Goal: Task Accomplishment & Management: Manage account settings

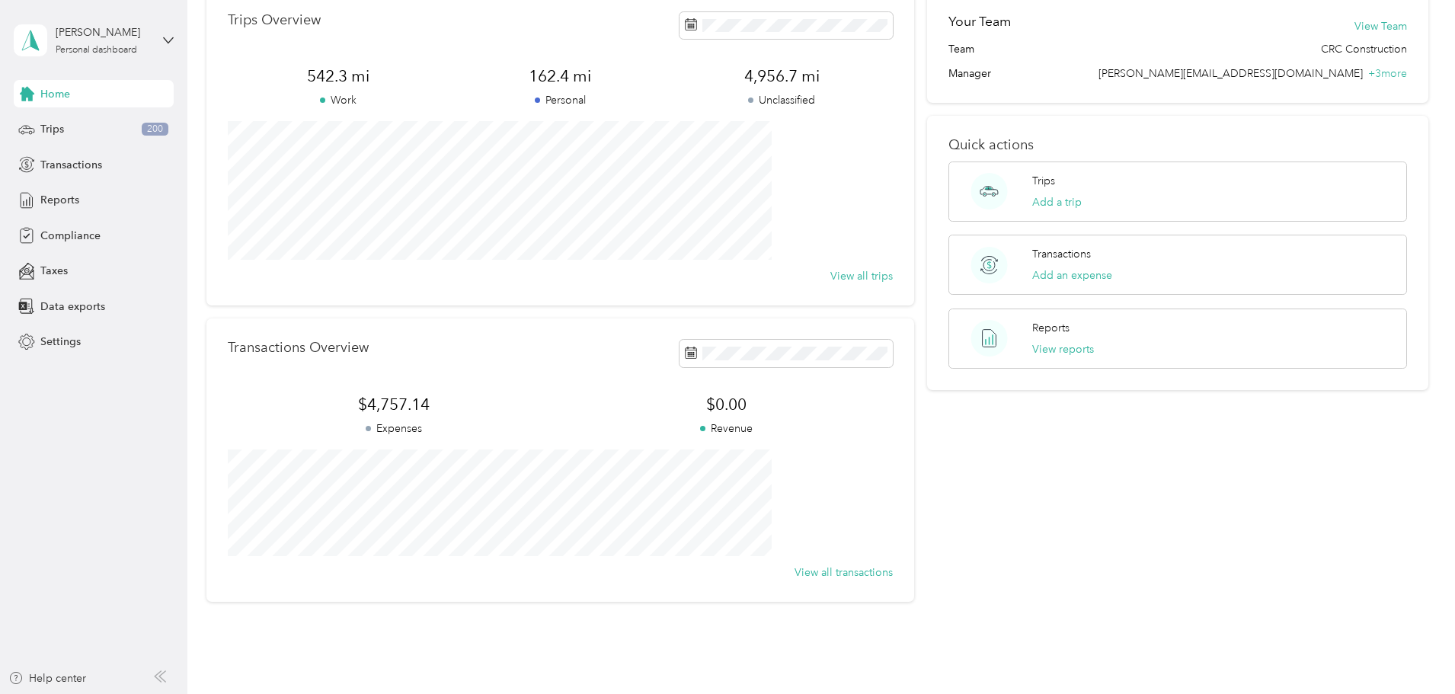
scroll to position [141, 0]
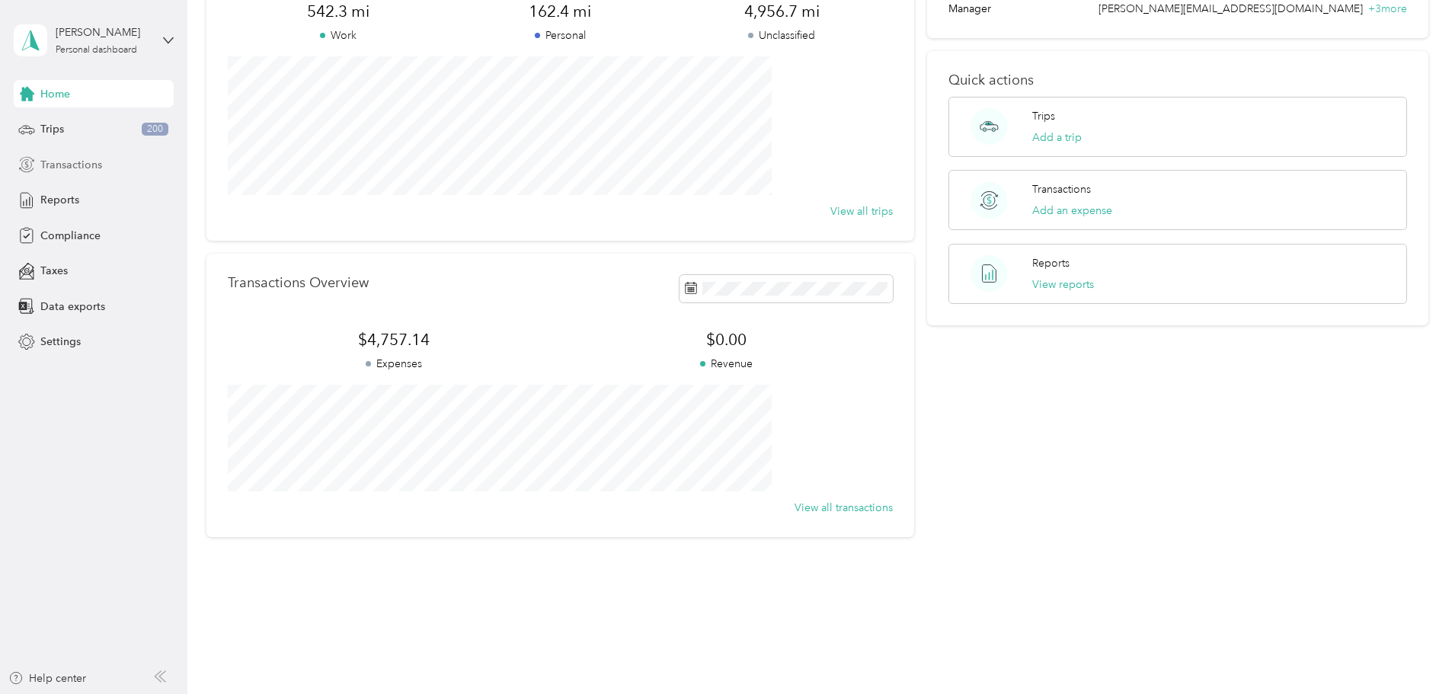
click at [73, 166] on span "Transactions" at bounding box center [71, 165] width 62 height 16
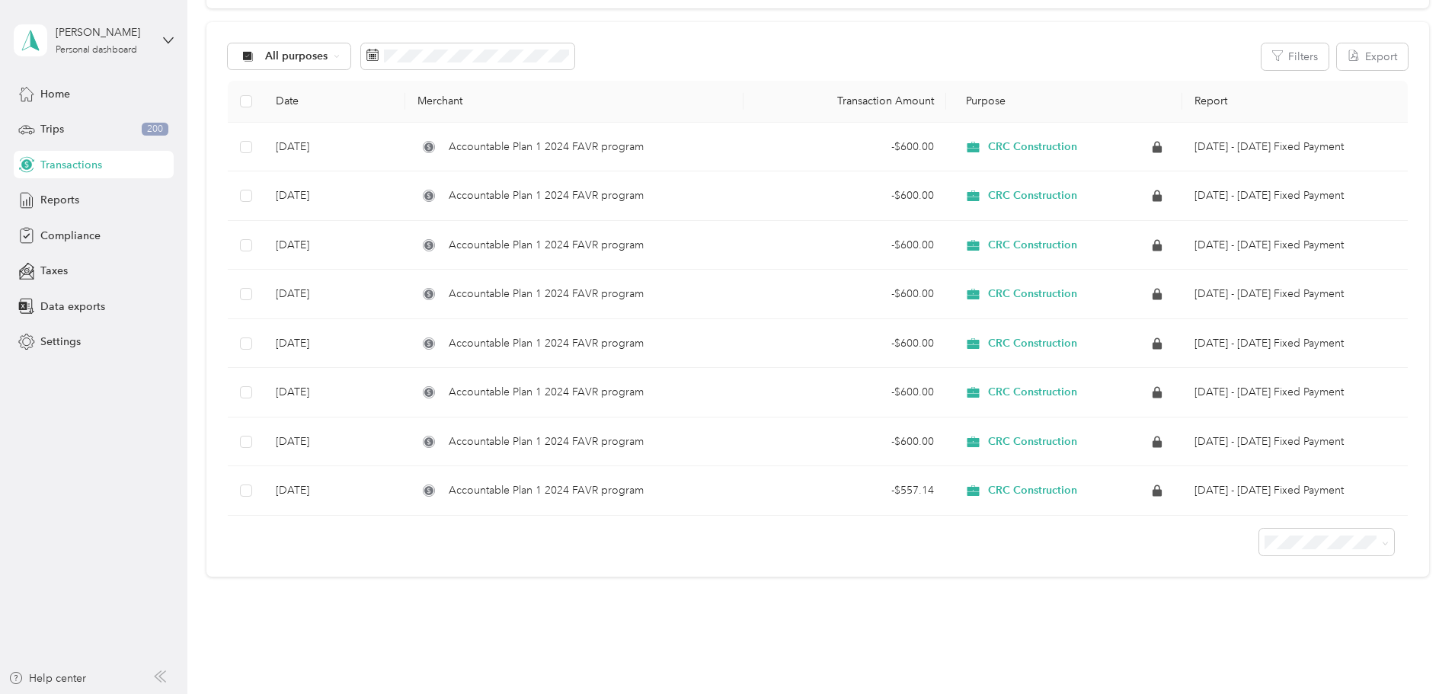
scroll to position [152, 0]
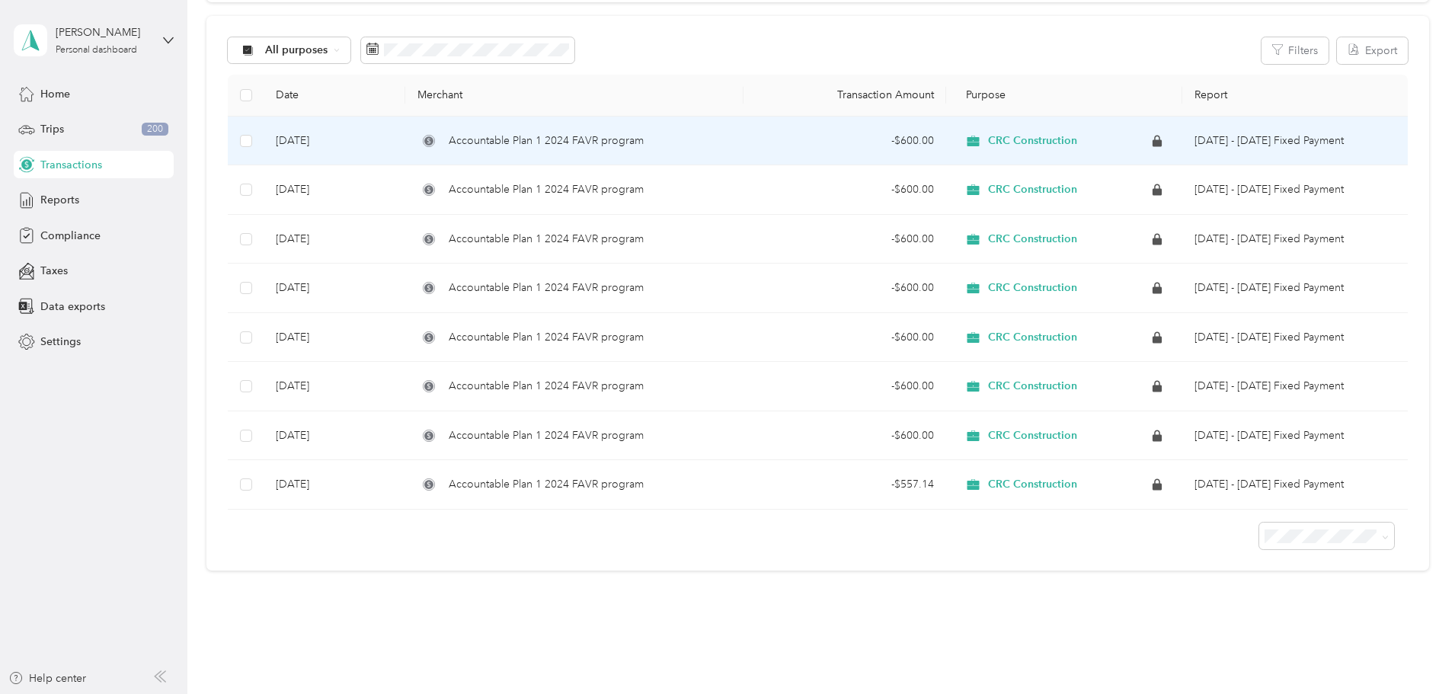
click at [573, 147] on span "Accountable Plan 1 2024 FAVR program" at bounding box center [546, 141] width 195 height 17
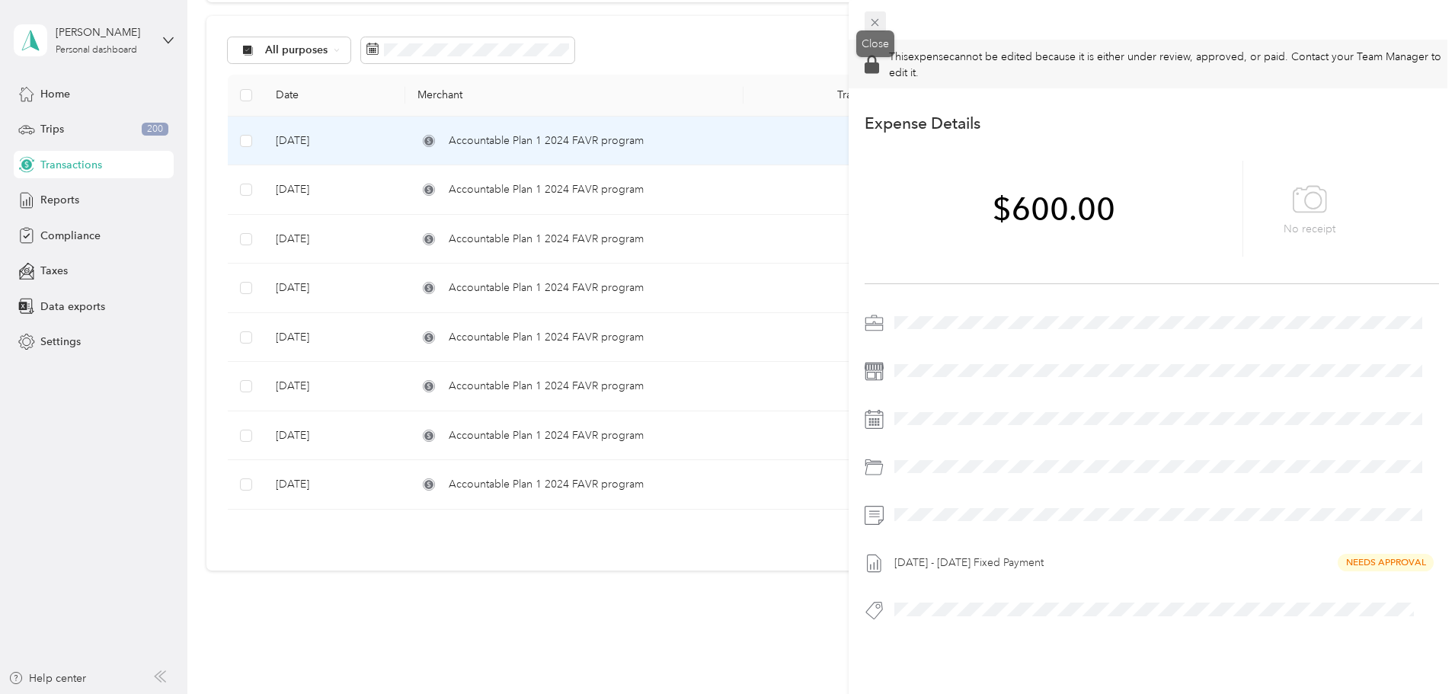
click at [870, 19] on icon at bounding box center [874, 22] width 13 height 13
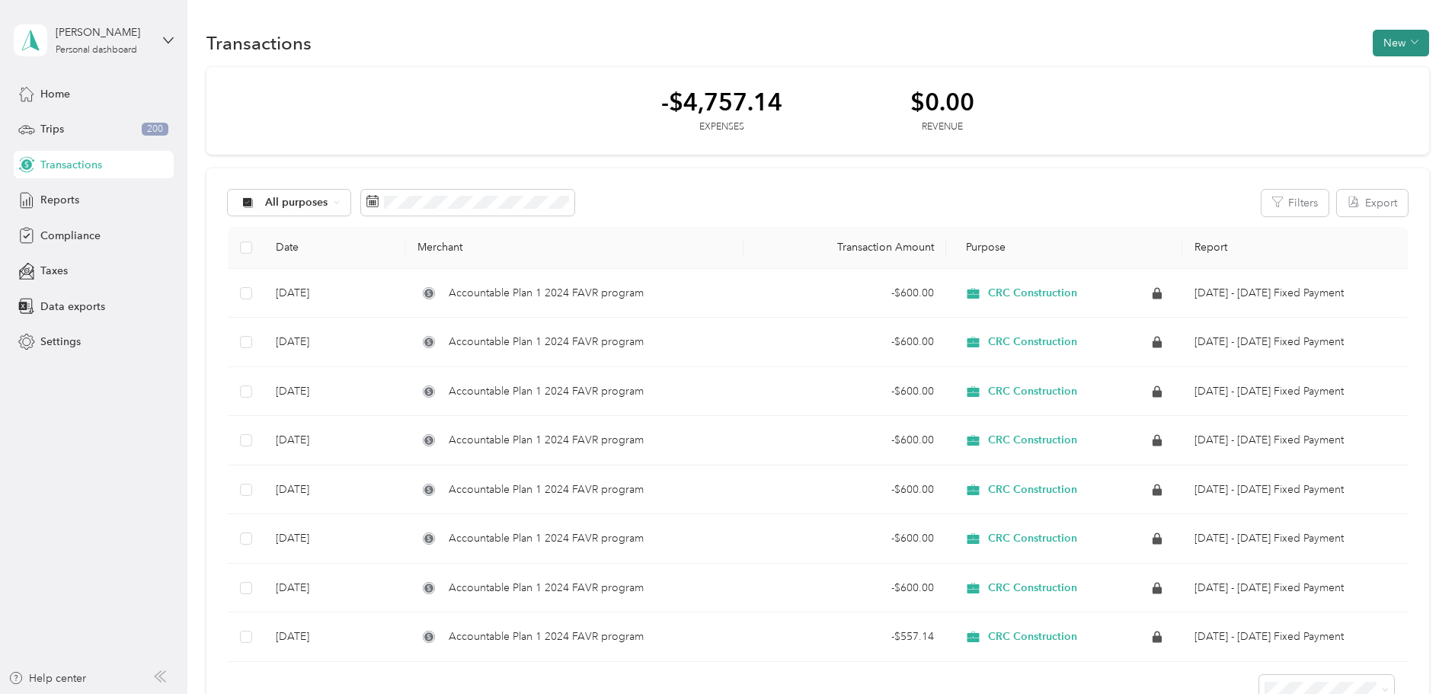
click at [1372, 37] on button "New" at bounding box center [1400, 43] width 56 height 27
